Goal: Navigation & Orientation: Find specific page/section

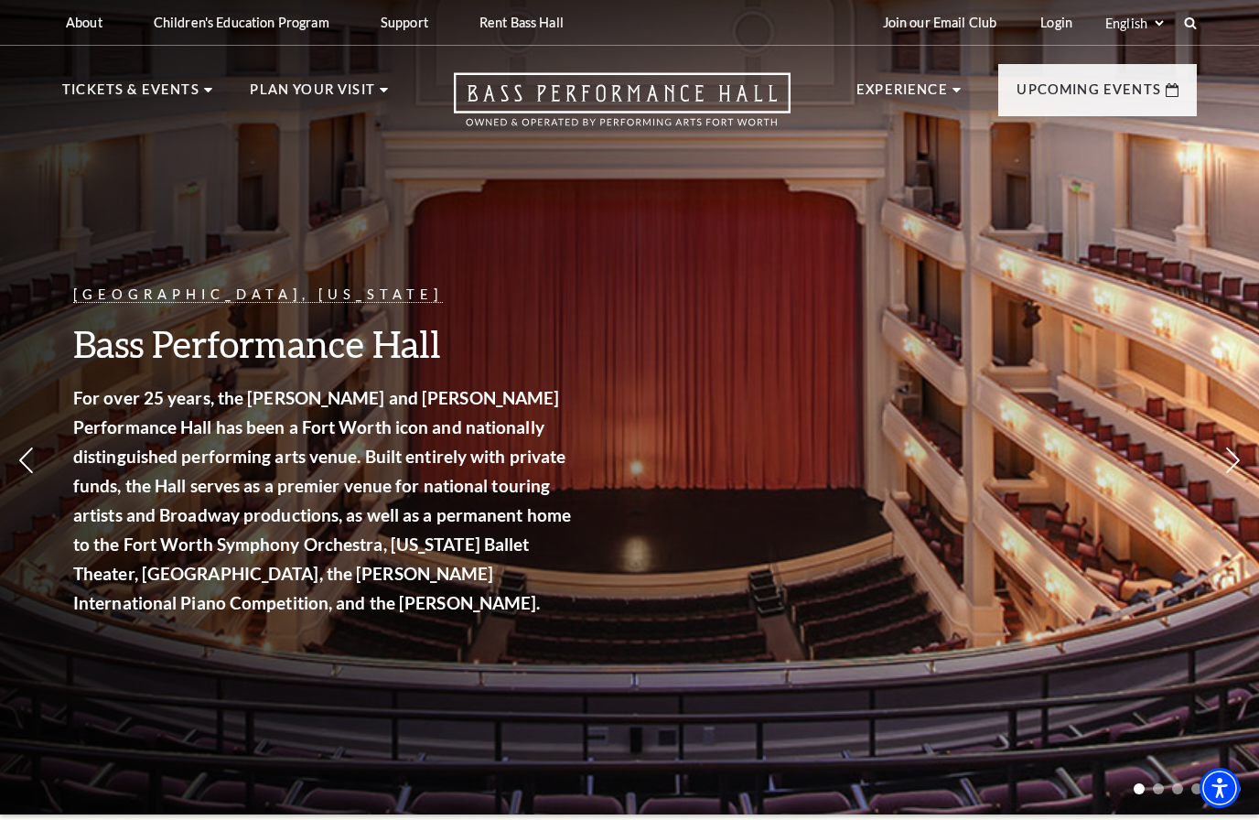
click at [502, 285] on img at bounding box center [493, 240] width 255 height 137
click at [437, 470] on span "View Events" at bounding box center [414, 481] width 96 height 23
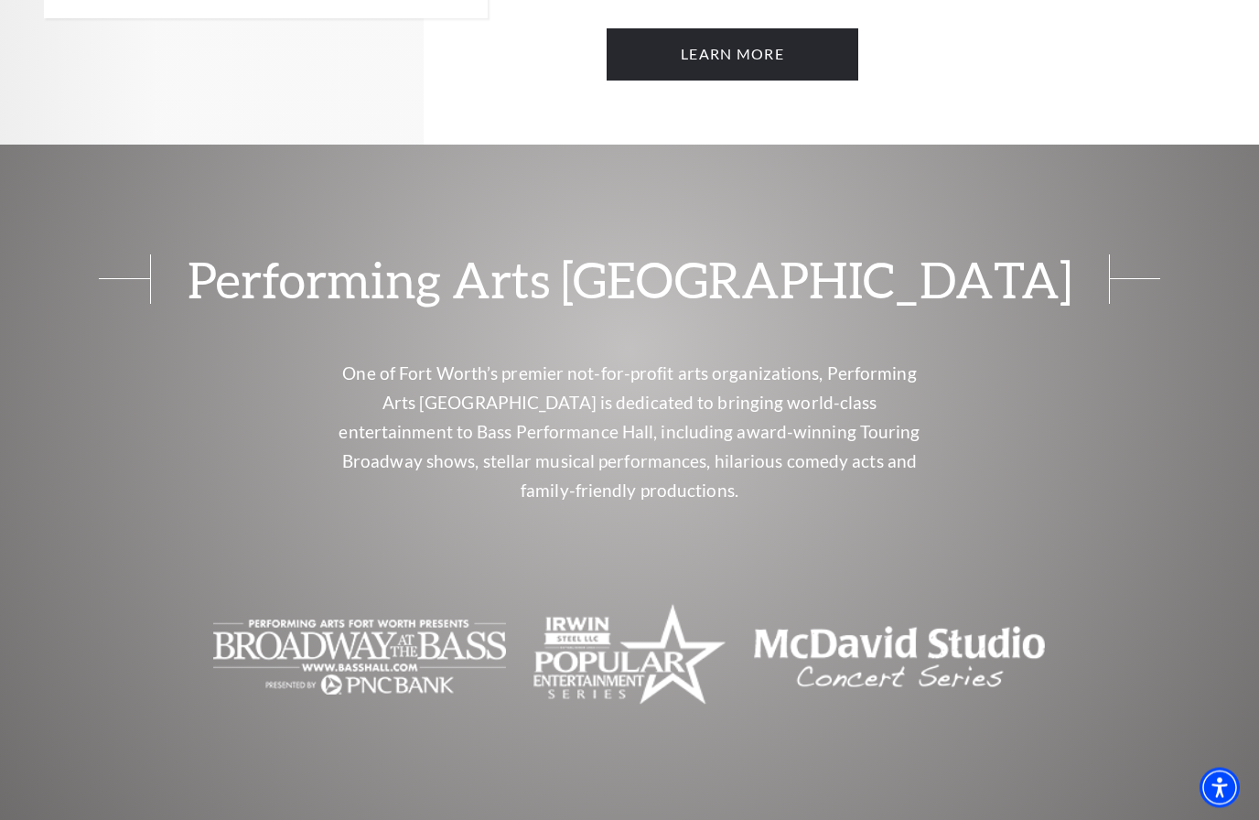
scroll to position [1719, 0]
click at [882, 602] on img at bounding box center [899, 657] width 293 height 110
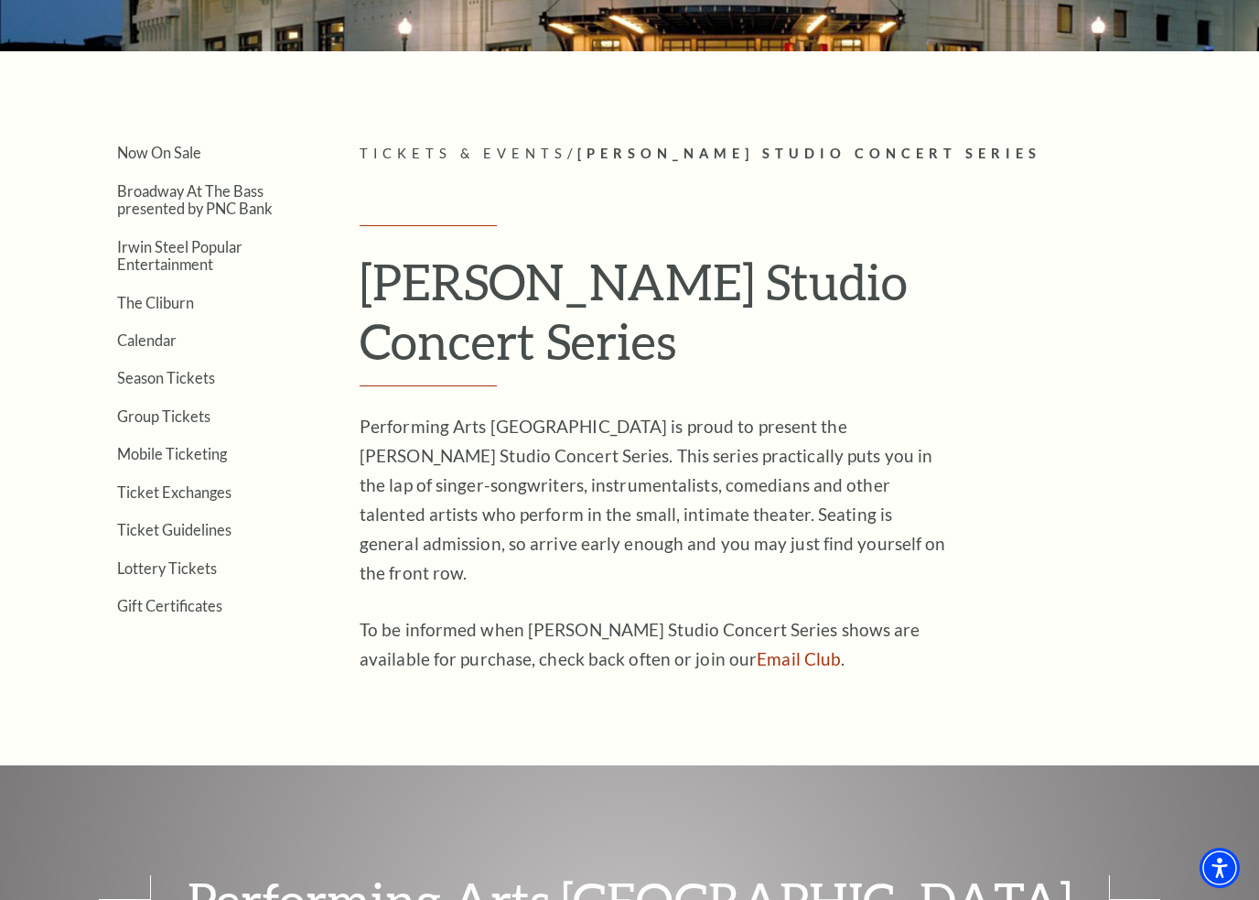
scroll to position [344, 0]
click at [134, 340] on link "Calendar" at bounding box center [146, 340] width 59 height 17
